Goal: Task Accomplishment & Management: Manage account settings

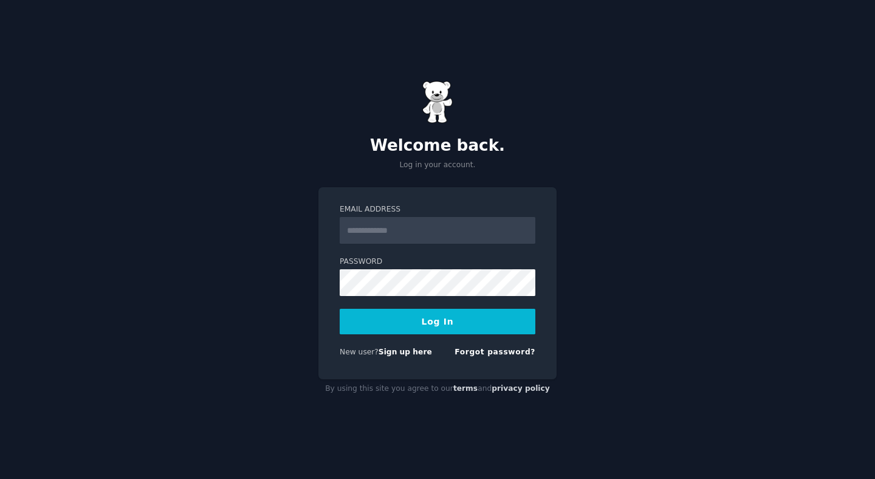
type input "**********"
click at [460, 328] on button "Log In" at bounding box center [438, 322] width 196 height 26
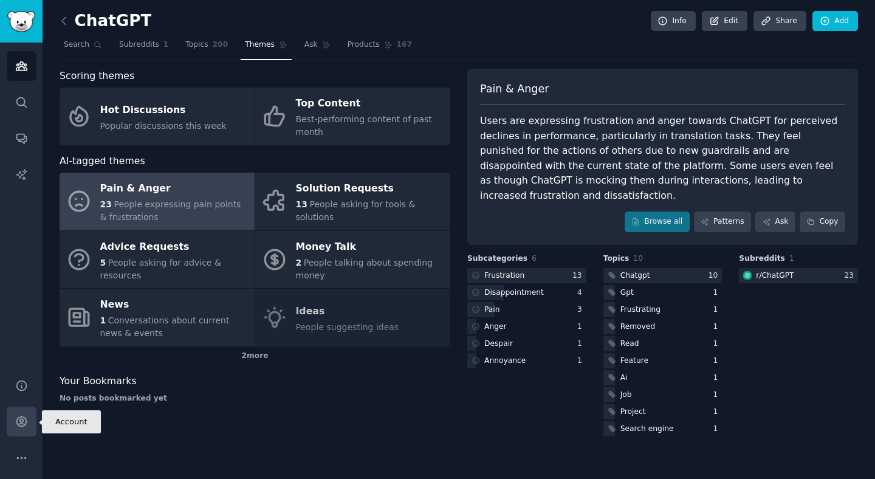
click at [22, 418] on icon "Sidebar" at bounding box center [21, 421] width 13 height 13
